Goal: Task Accomplishment & Management: Use online tool/utility

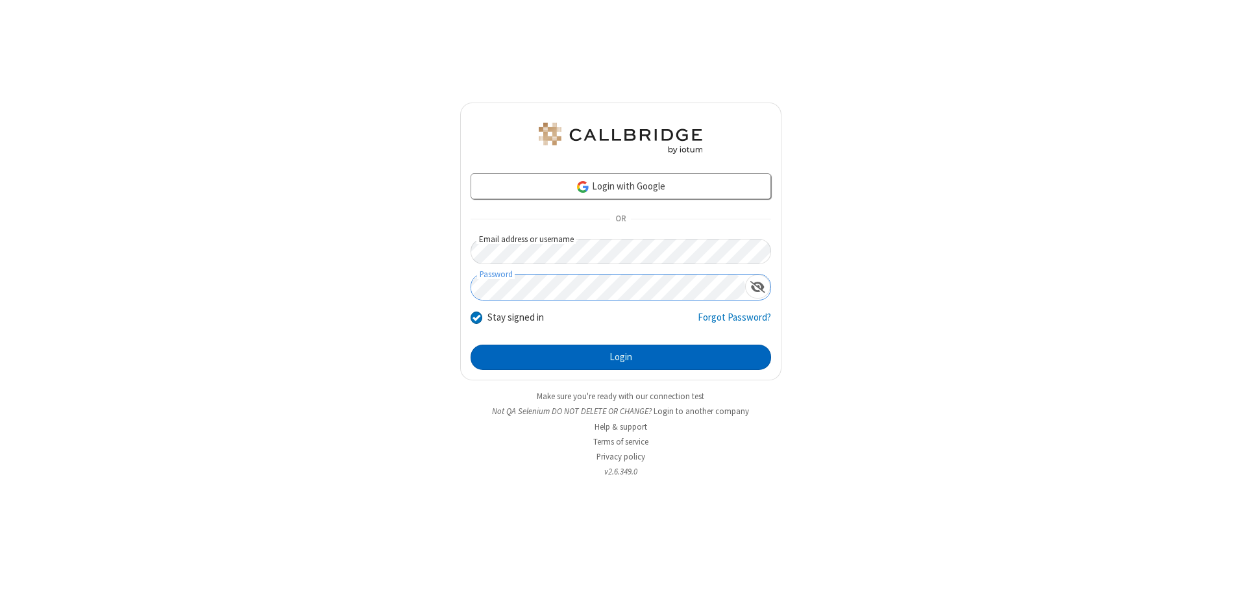
click at [621, 357] on button "Login" at bounding box center [621, 358] width 301 height 26
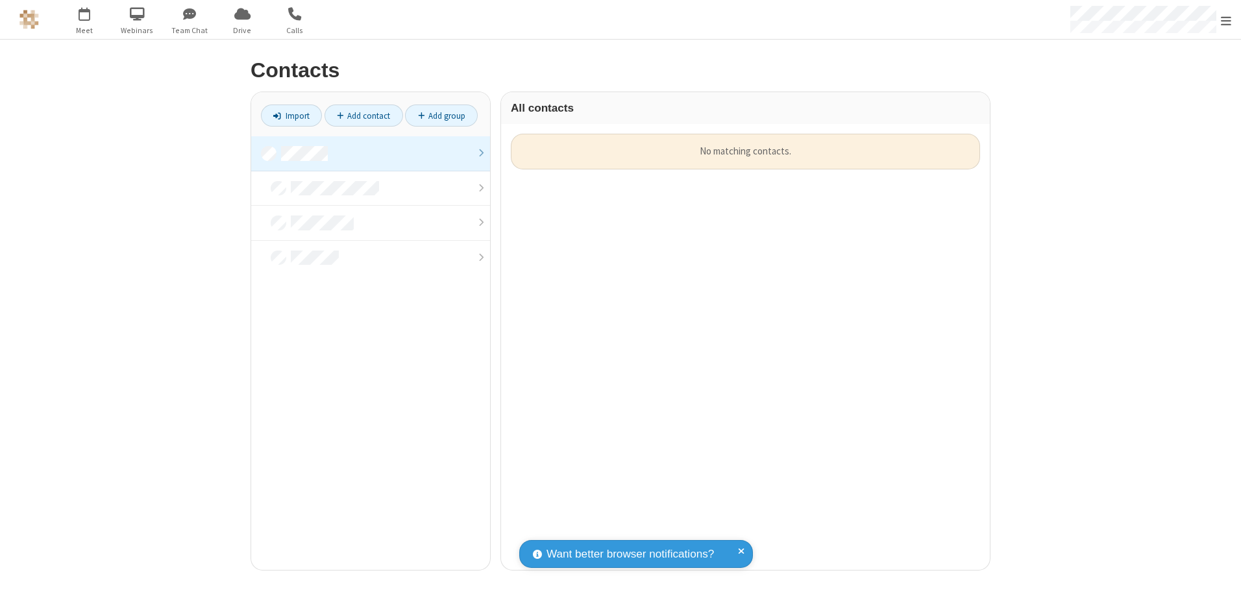
scroll to position [436, 479]
click at [371, 153] on link at bounding box center [370, 153] width 239 height 35
click at [292, 116] on link "Import" at bounding box center [291, 116] width 61 height 22
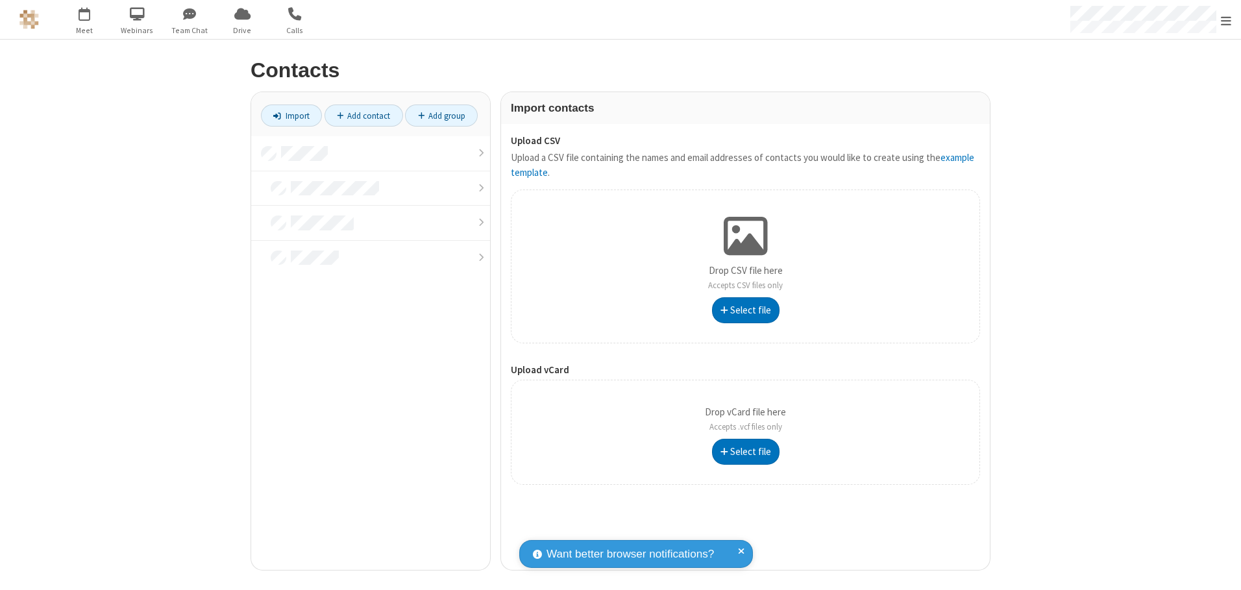
type input "C:\fakepath\excel_file.xlsx"
